Goal: Navigation & Orientation: Find specific page/section

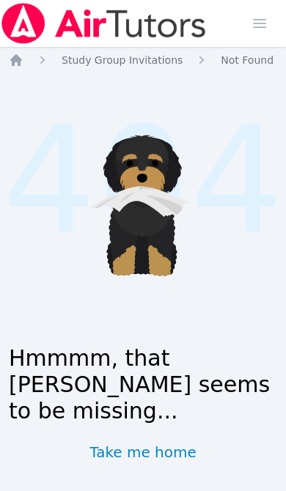
click at [21, 56] on icon "Breadcrumb" at bounding box center [16, 60] width 15 height 15
